Goal: Transaction & Acquisition: Purchase product/service

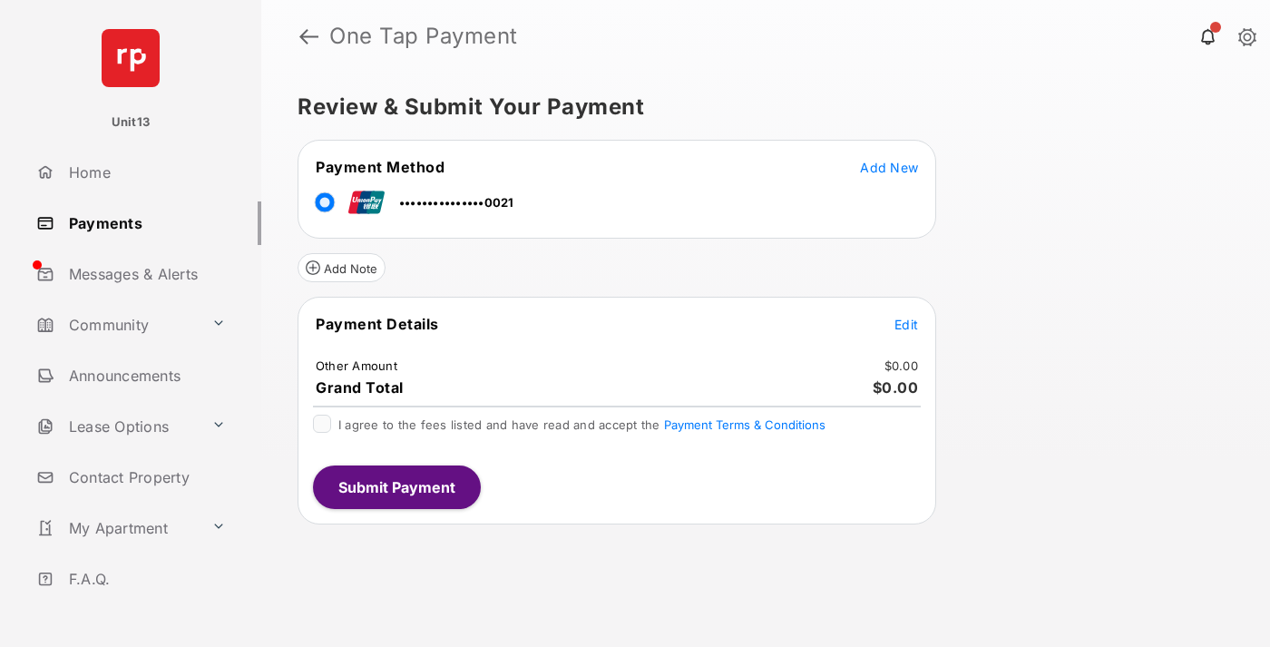
click at [906, 324] on span "Edit" at bounding box center [906, 323] width 24 height 15
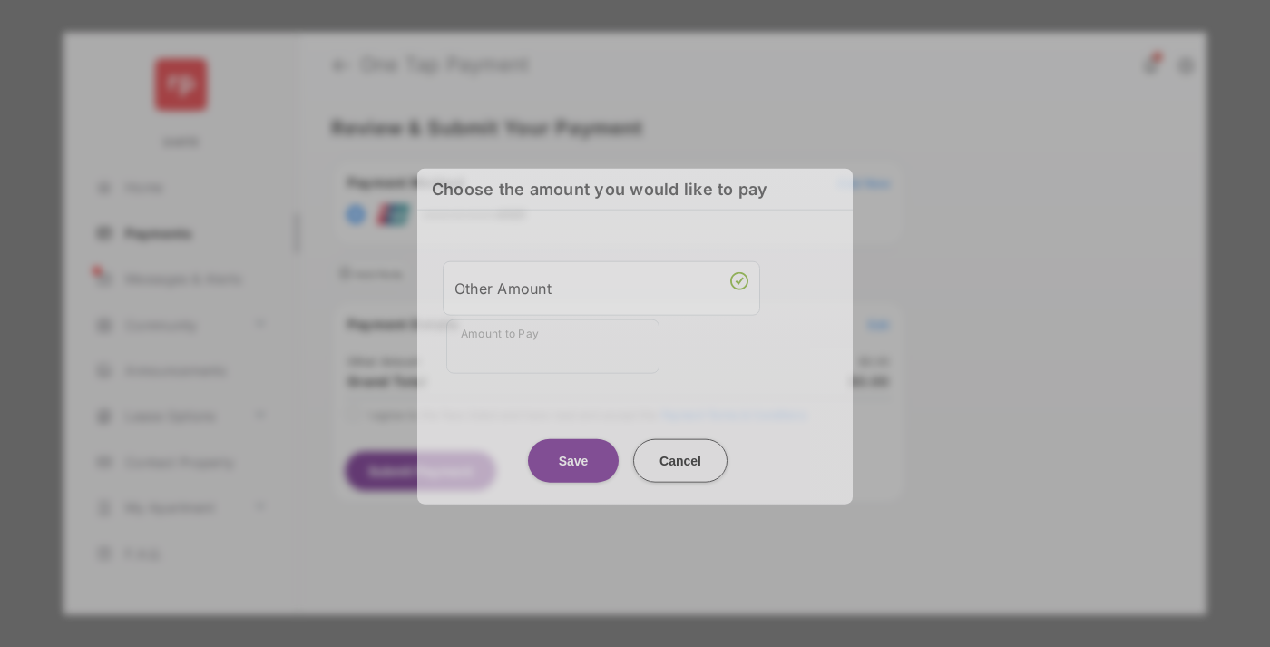
click at [601, 283] on div "Other Amount" at bounding box center [601, 287] width 294 height 31
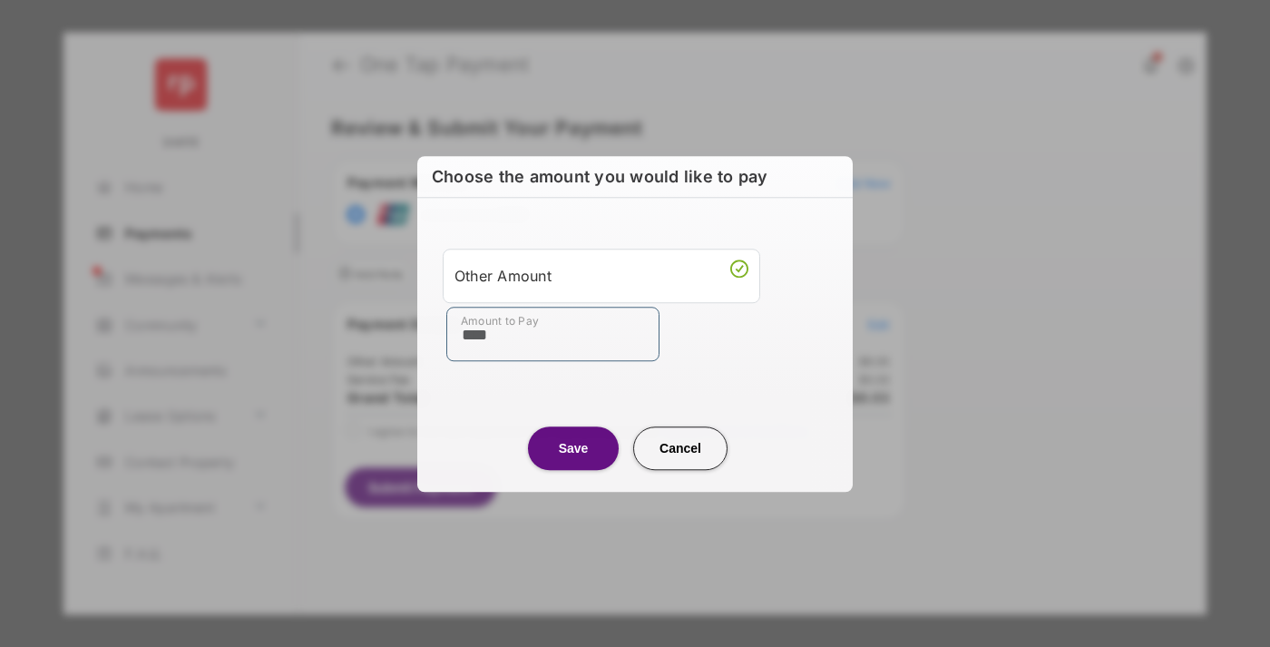
type input "****"
click at [573, 447] on button "Save" at bounding box center [573, 448] width 91 height 44
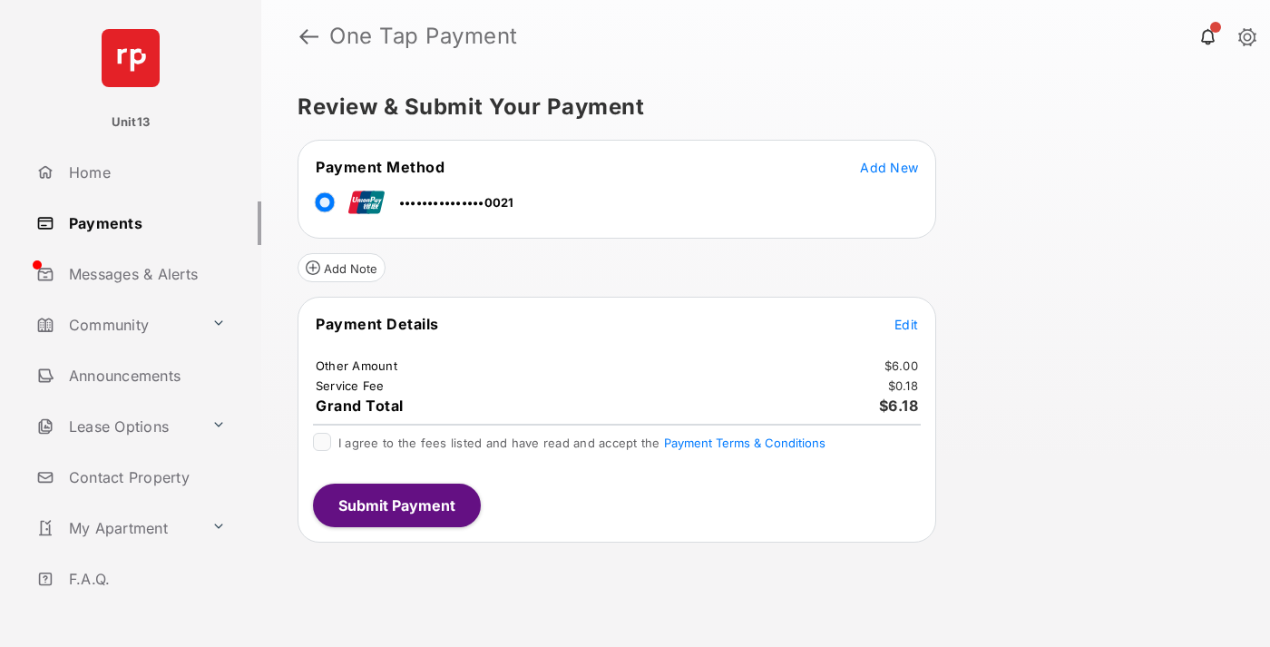
click at [395, 504] on button "Submit Payment" at bounding box center [397, 505] width 168 height 44
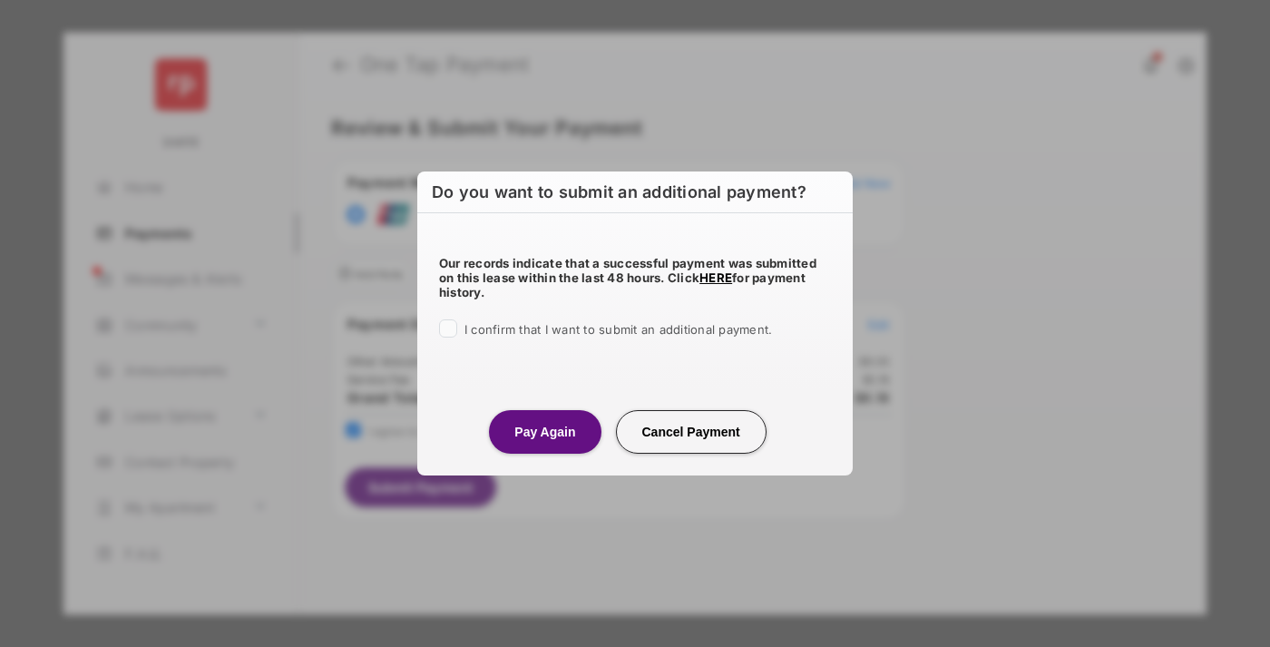
click at [544, 431] on button "Pay Again" at bounding box center [545, 432] width 112 height 44
